Goal: Information Seeking & Learning: Learn about a topic

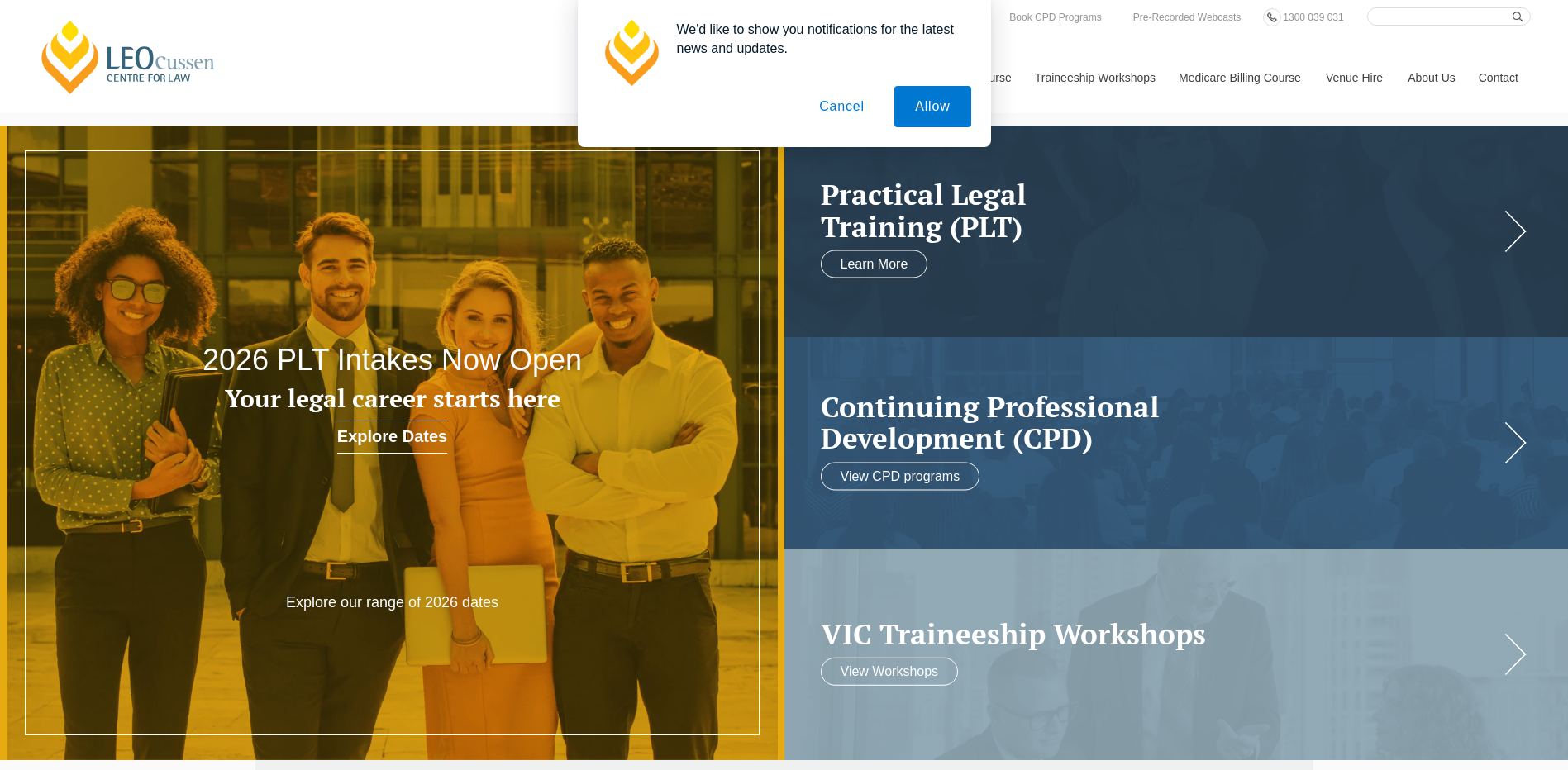
click at [839, 104] on button "Cancel" at bounding box center [842, 106] width 86 height 41
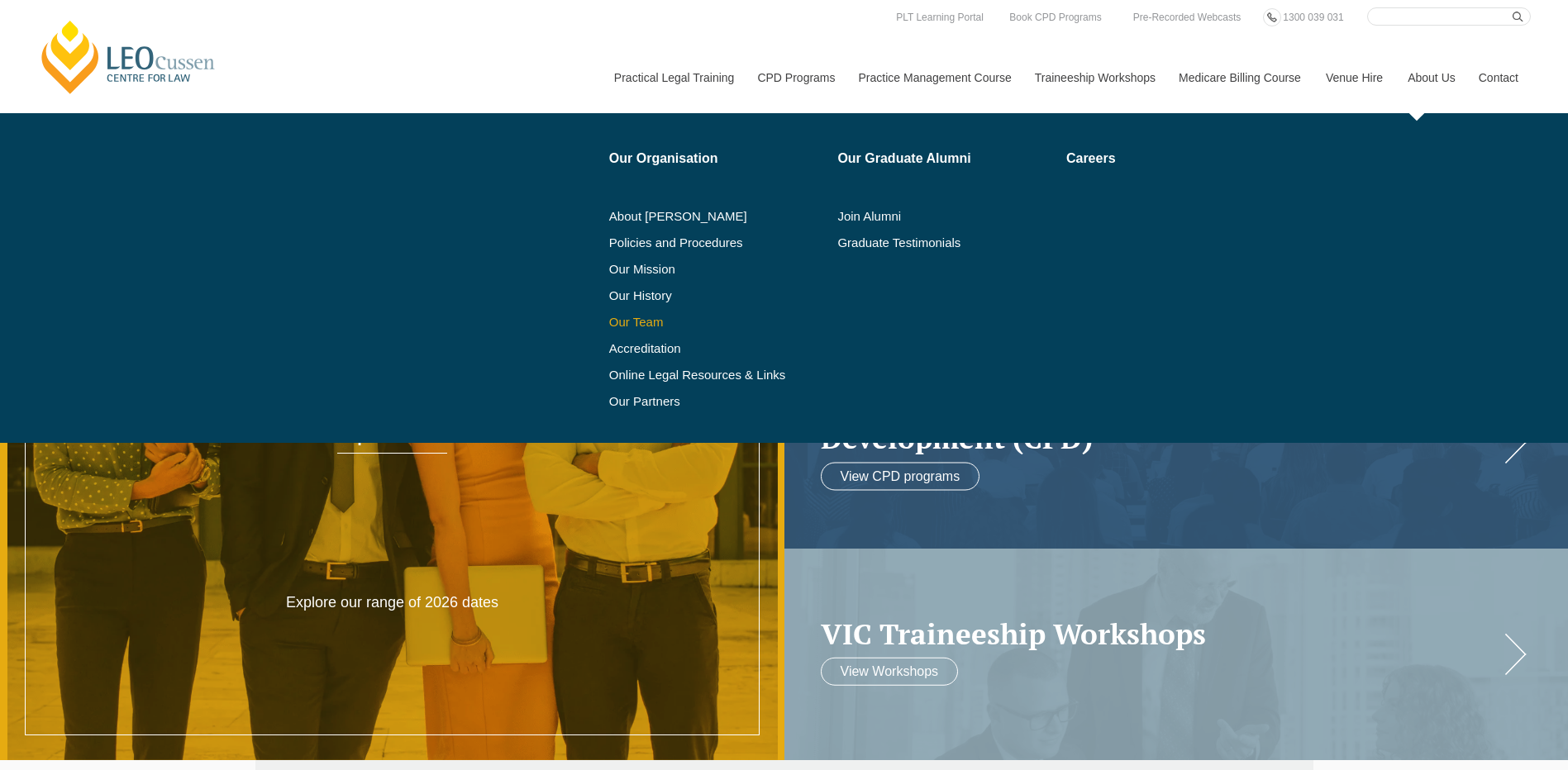
click at [644, 319] on link "Our Team" at bounding box center [718, 323] width 218 height 13
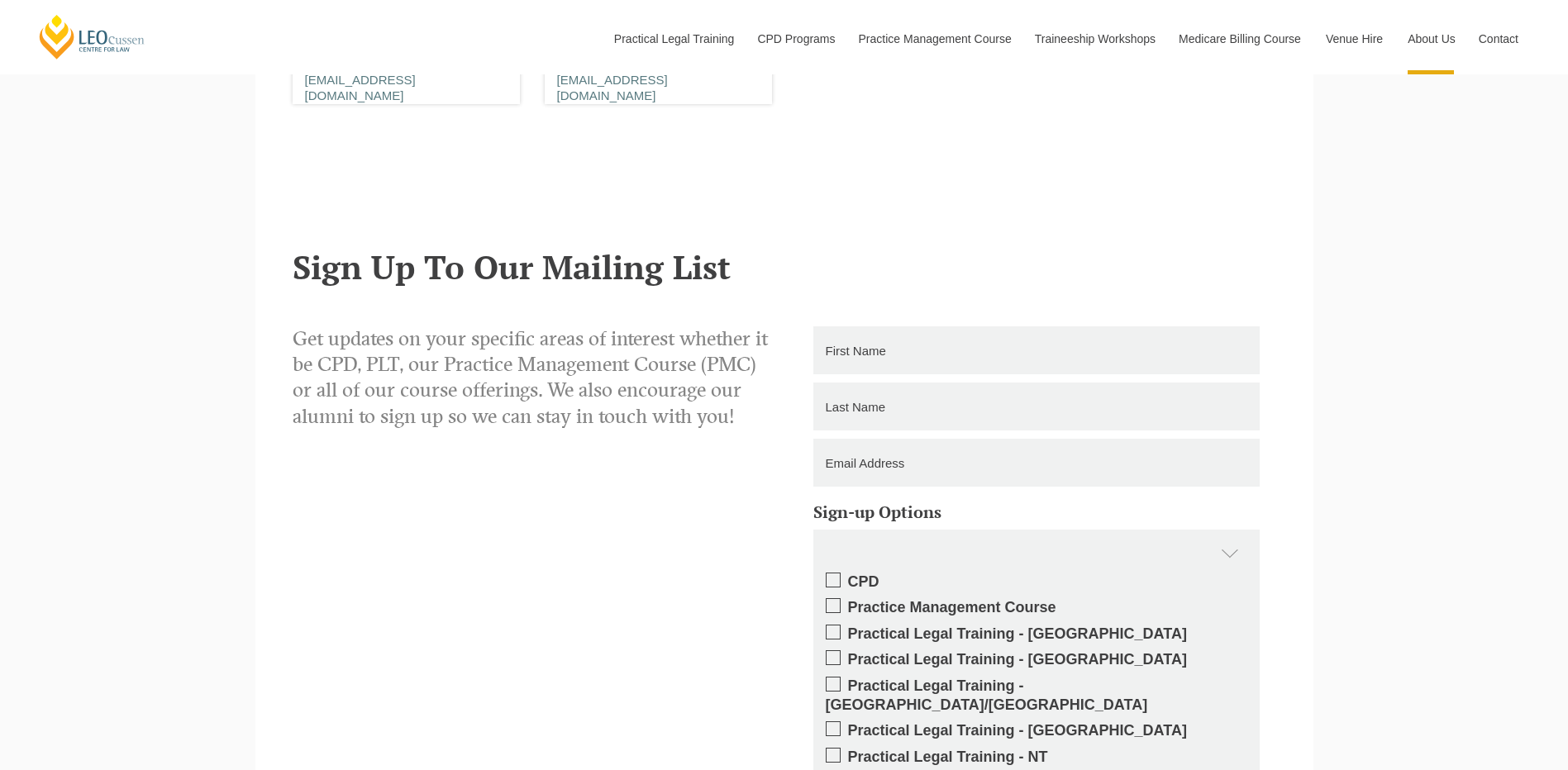
scroll to position [10911, 0]
